Goal: Transaction & Acquisition: Purchase product/service

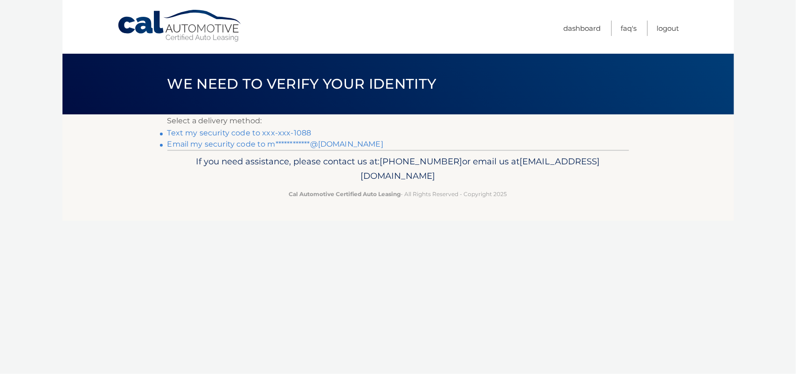
click at [243, 129] on link "Text my security code to xxx-xxx-1088" at bounding box center [239, 132] width 144 height 9
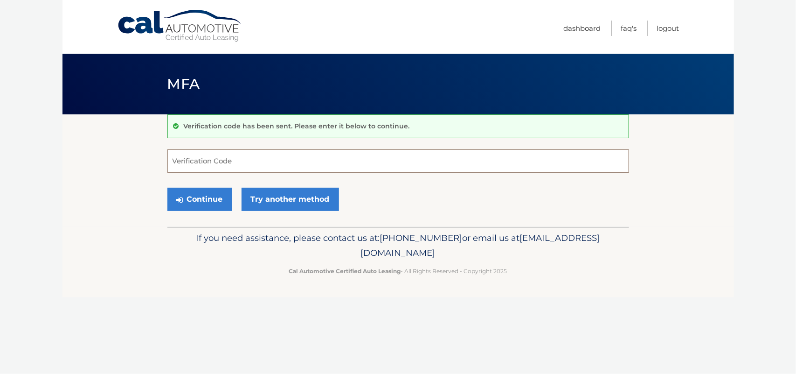
click at [235, 159] on input "Verification Code" at bounding box center [398, 160] width 462 height 23
type input "757607"
click at [218, 200] on button "Continue" at bounding box center [199, 198] width 65 height 23
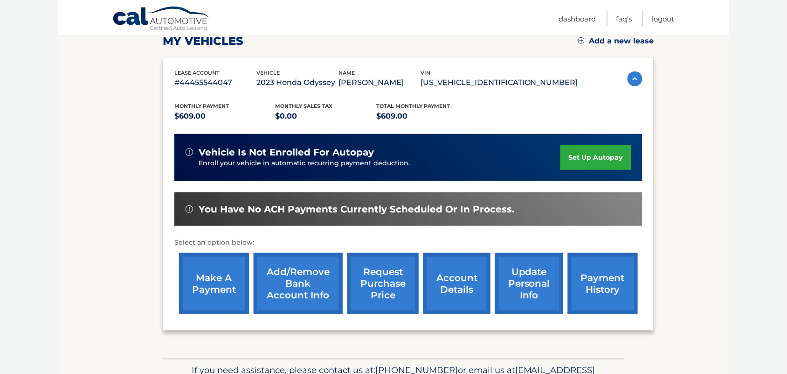
scroll to position [140, 0]
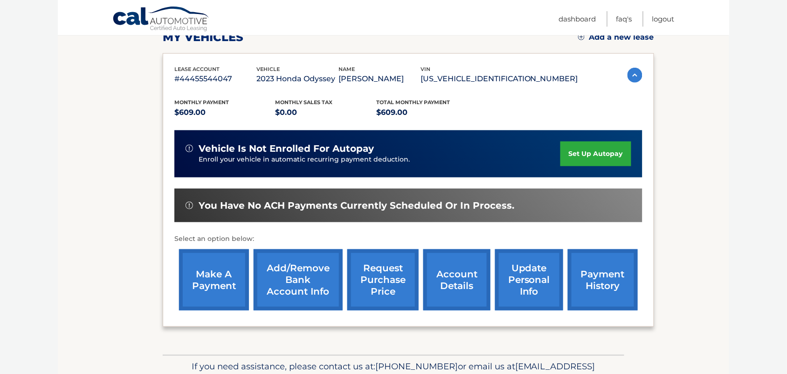
click at [214, 267] on link "make a payment" at bounding box center [214, 279] width 70 height 61
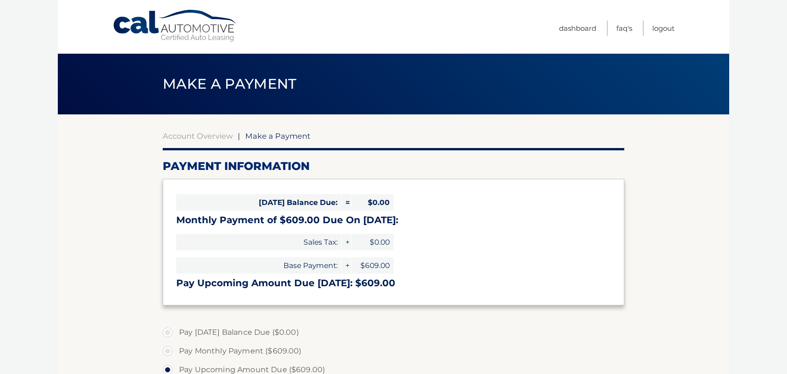
select select "MTNjNDUxNDAtY2FkMC00YmM1LWJlYWMtNmE3NjkyY2VjYTFl"
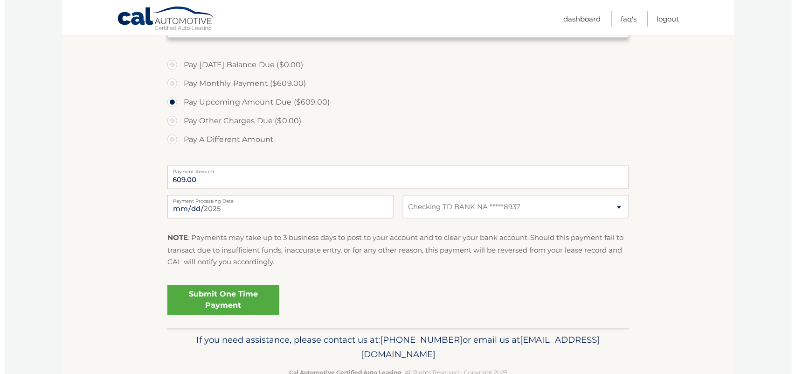
scroll to position [268, 0]
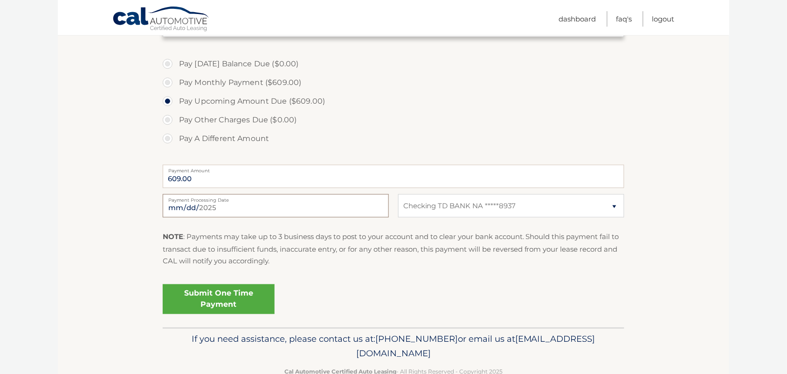
click at [183, 207] on input "2025-09-10" at bounding box center [276, 205] width 226 height 23
type input "2025-09-14"
click at [238, 297] on link "Submit One Time Payment" at bounding box center [219, 299] width 112 height 30
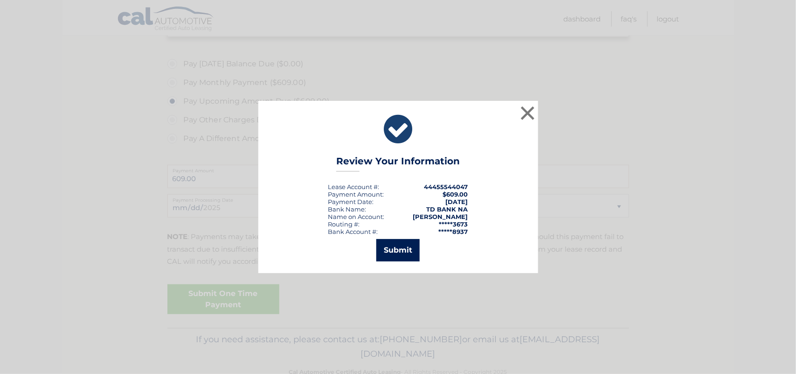
click at [383, 243] on button "Submit" at bounding box center [397, 250] width 43 height 22
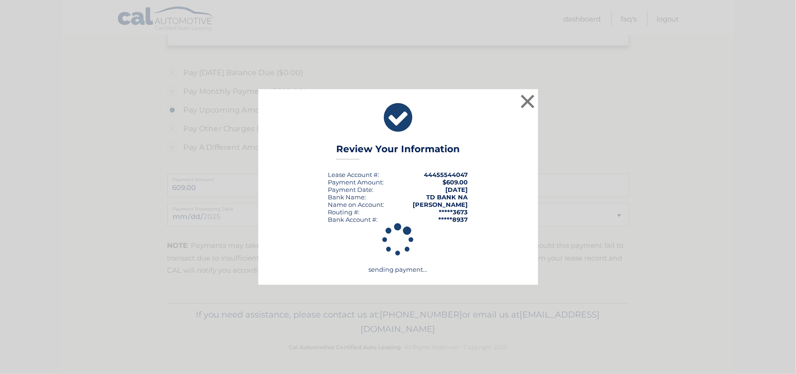
scroll to position [259, 0]
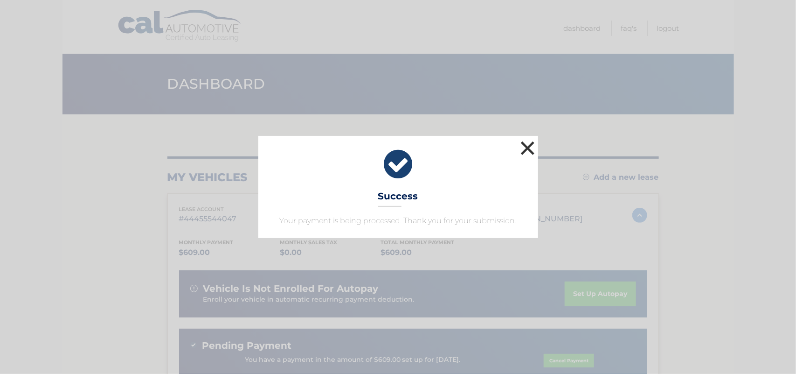
click at [528, 151] on button "×" at bounding box center [528, 147] width 19 height 19
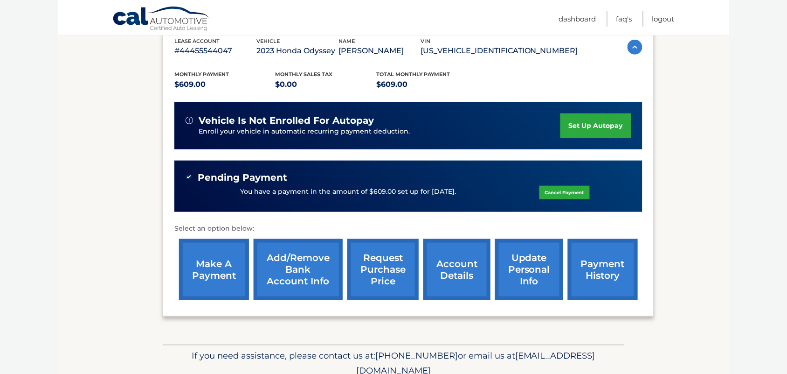
scroll to position [166, 0]
